Goal: Information Seeking & Learning: Understand process/instructions

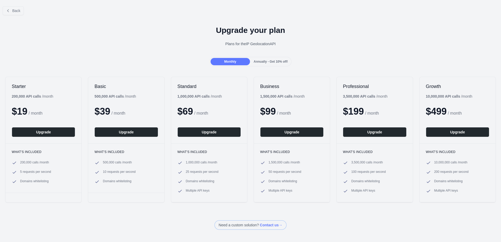
click at [51, 135] on div at bounding box center [250, 121] width 501 height 242
click at [52, 134] on button "Upgrade" at bounding box center [43, 132] width 63 height 10
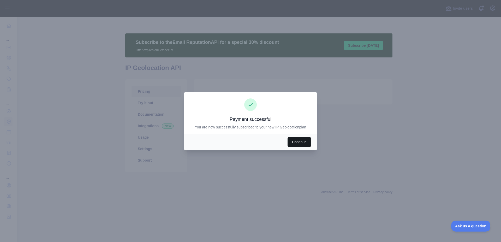
click at [304, 142] on button "Continue" at bounding box center [298, 142] width 23 height 10
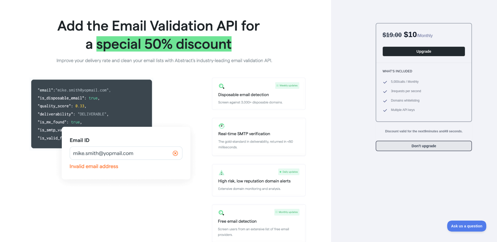
click at [429, 147] on button "Don't upgrade" at bounding box center [424, 146] width 96 height 10
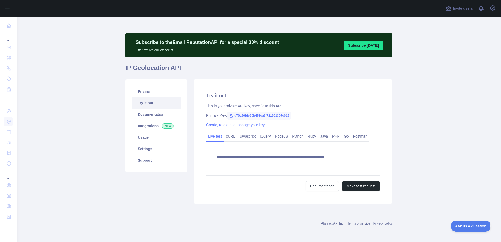
type textarea "**********"
click at [149, 113] on link "Documentation" at bounding box center [156, 114] width 50 height 11
click at [232, 139] on link "cURL" at bounding box center [230, 136] width 13 height 8
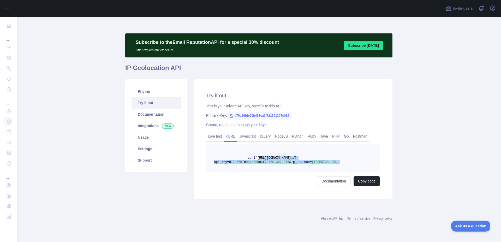
drag, startPoint x: 260, startPoint y: 157, endPoint x: 333, endPoint y: 165, distance: 73.5
click at [333, 165] on pre "curl 'https://ipgeolocation.abstractapi.com/v 1 /?api_key=d 70 a 56 bfe 90 b 45…" at bounding box center [293, 158] width 174 height 28
copy span "https://ipgeolocation.abstractapi.com/v 1 /?api_key=d 70 a 56 bfe 90 b 458 ca 6…"
